Goal: Task Accomplishment & Management: Manage account settings

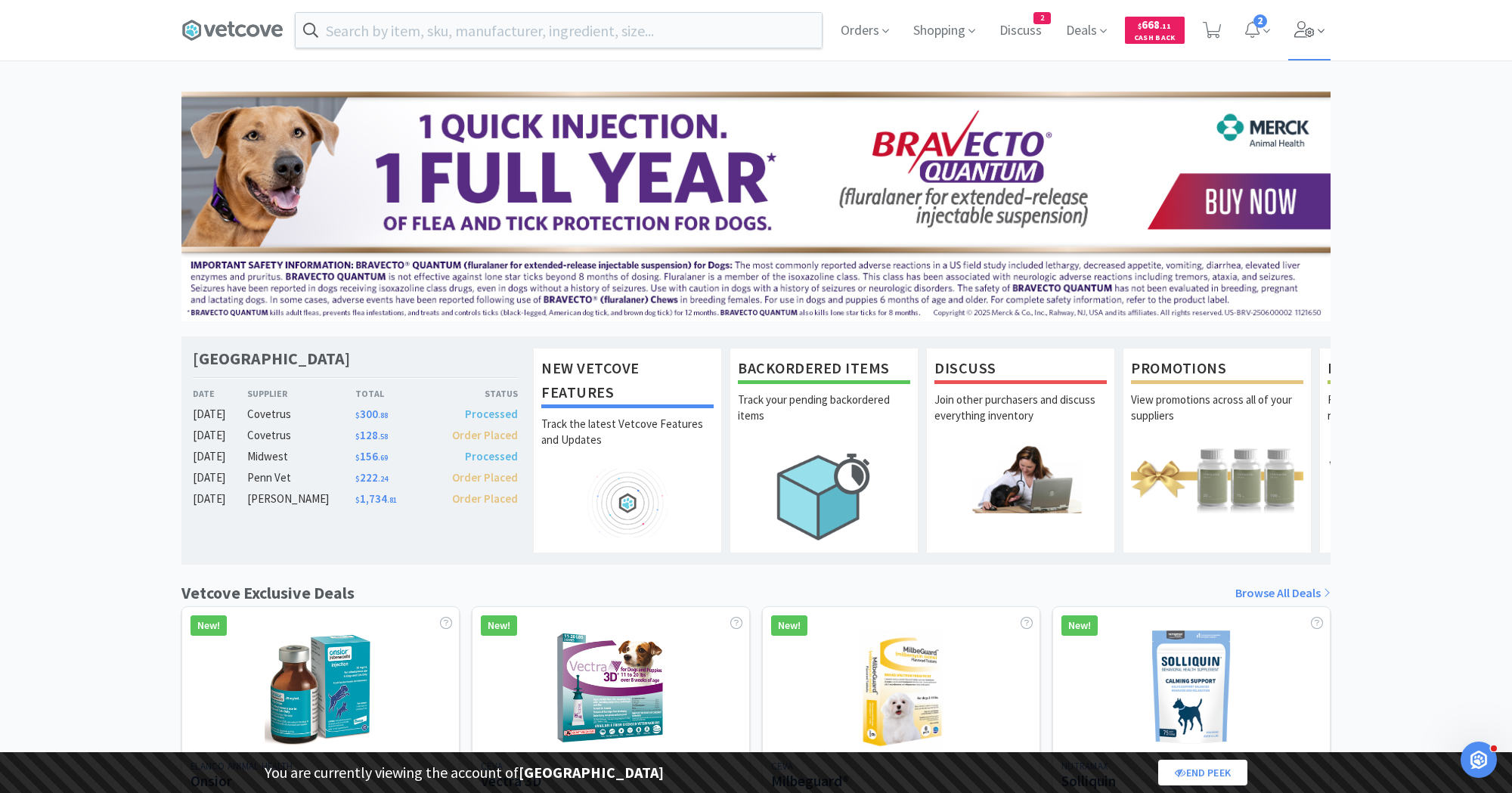
click at [1317, 31] on icon at bounding box center [1321, 31] width 7 height 14
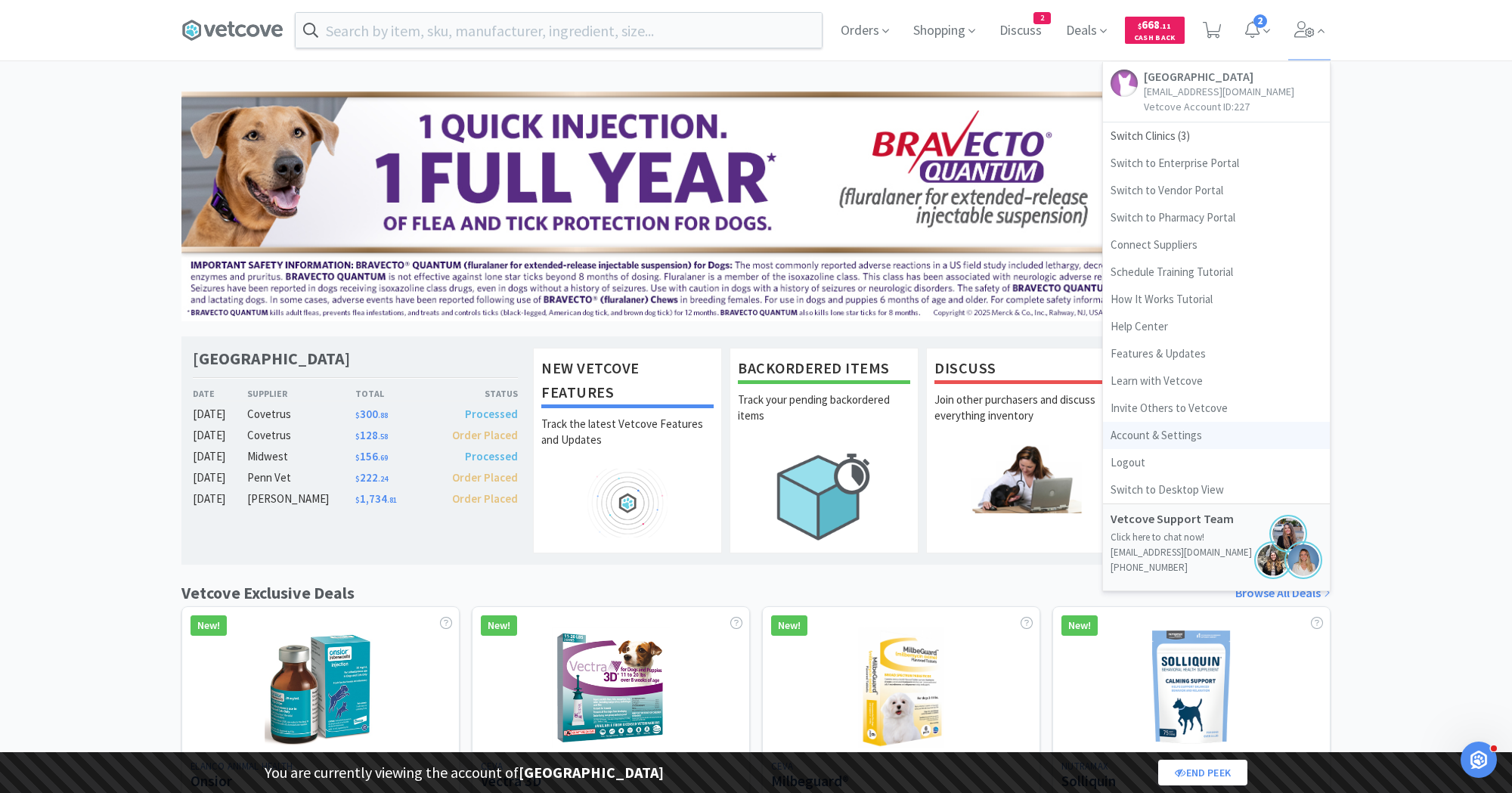
click at [1184, 424] on link "Account & Settings" at bounding box center [1216, 436] width 226 height 27
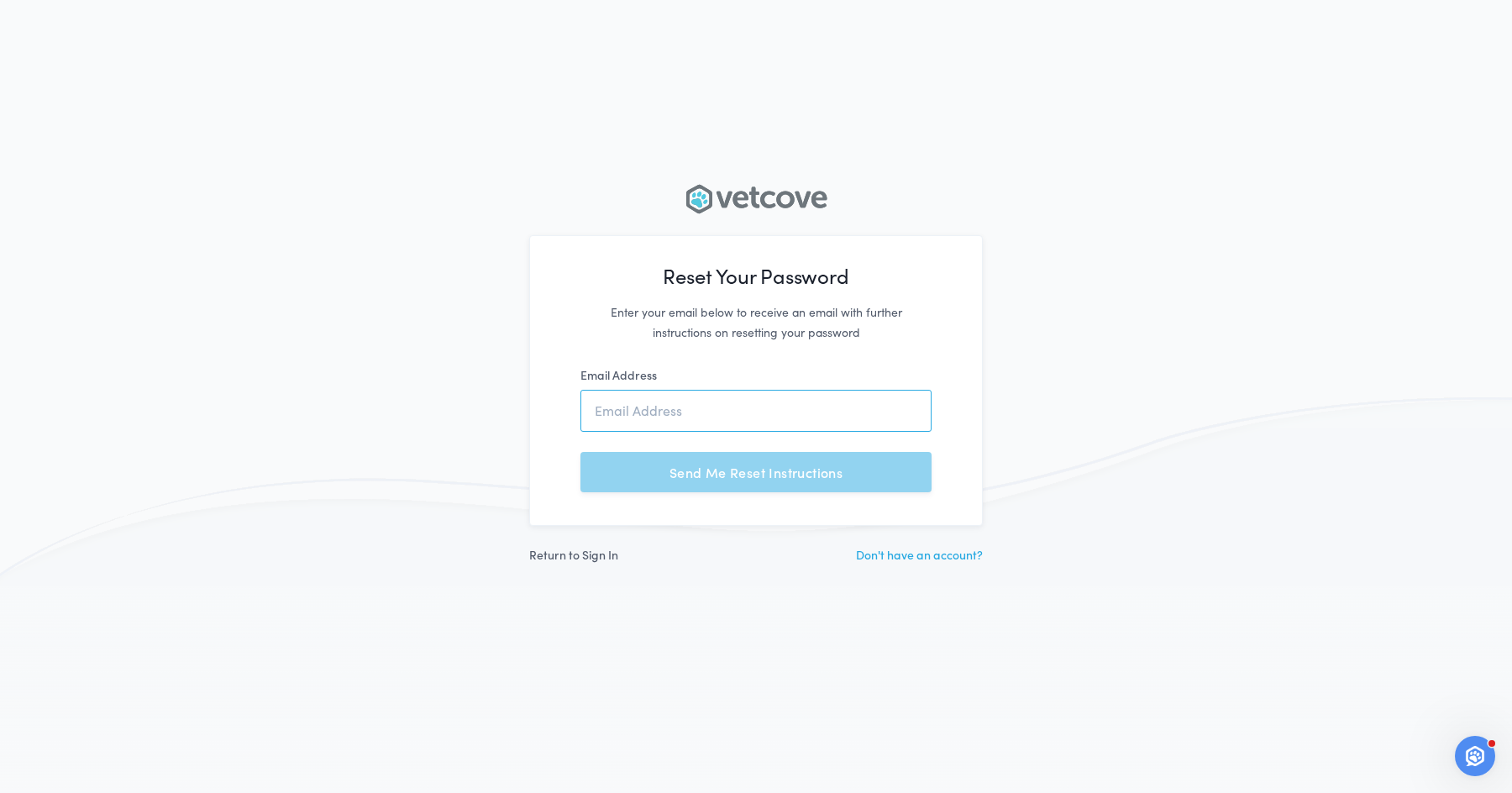
click at [657, 416] on input "text" at bounding box center [756, 410] width 351 height 42
type input "[EMAIL_ADDRESS][DOMAIN_NAME]"
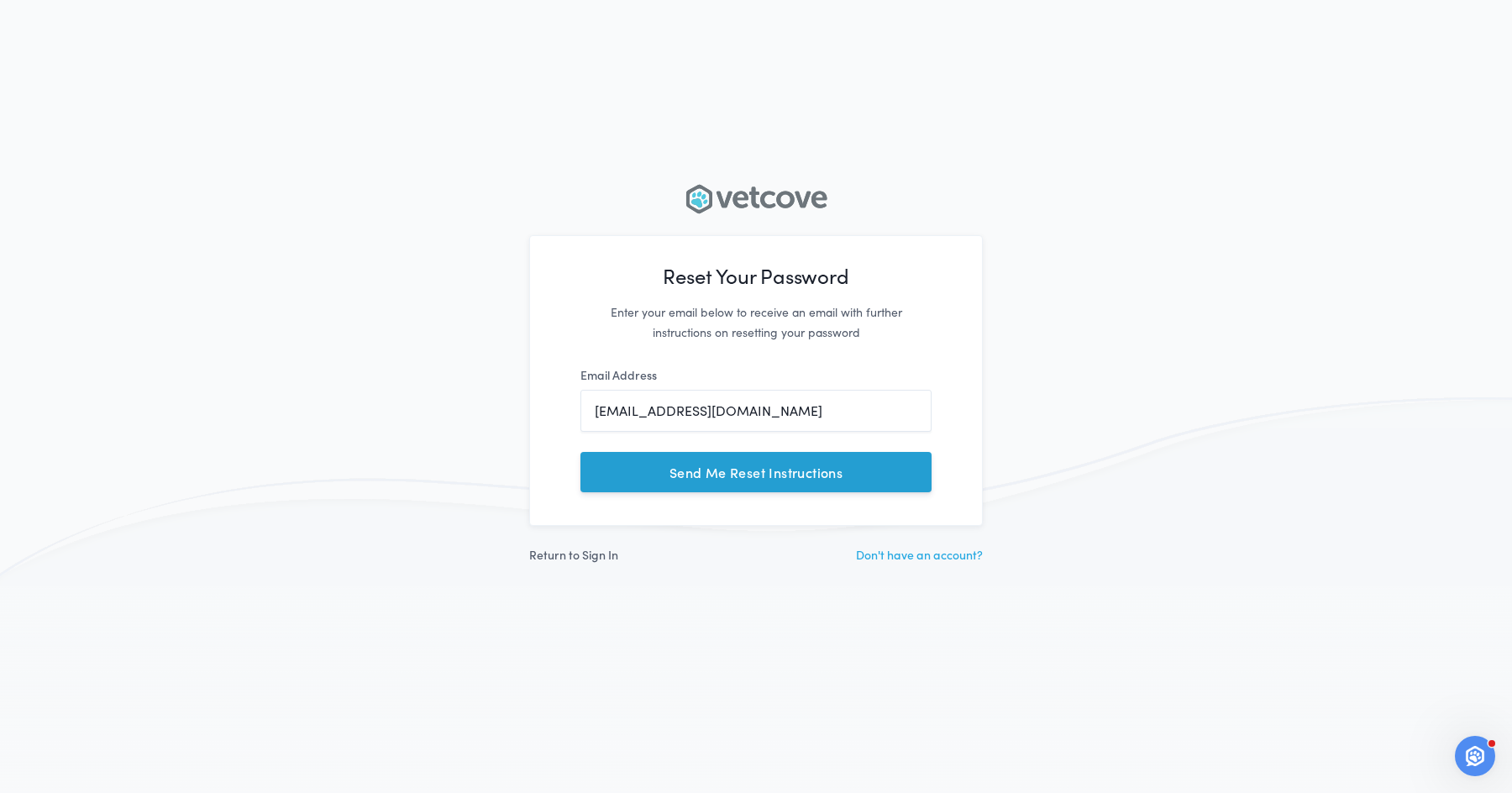
click at [726, 481] on button "Send Me Reset Instructions" at bounding box center [756, 472] width 351 height 41
